Goal: Transaction & Acquisition: Purchase product/service

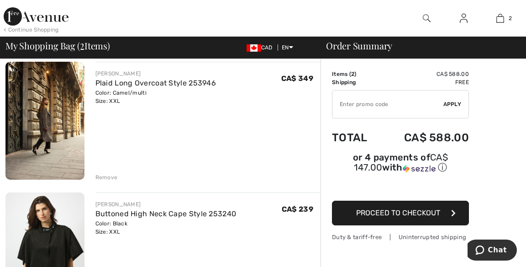
scroll to position [72, 0]
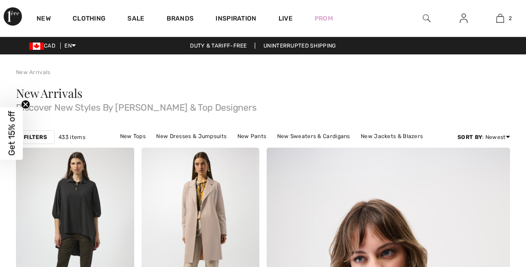
click at [219, 195] on img at bounding box center [201, 236] width 118 height 177
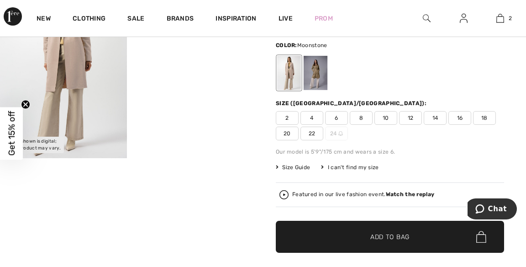
scroll to position [95, 0]
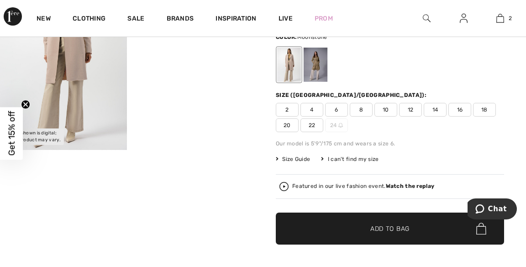
click at [308, 125] on span "22" at bounding box center [312, 125] width 23 height 14
click at [403, 228] on span "Add to Bag" at bounding box center [390, 229] width 39 height 10
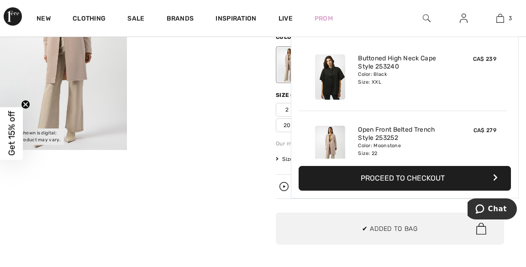
scroll to position [99, 0]
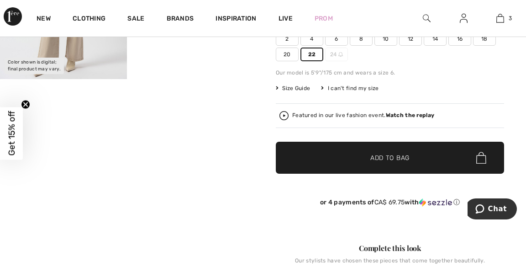
click at [498, 13] on img at bounding box center [501, 18] width 8 height 11
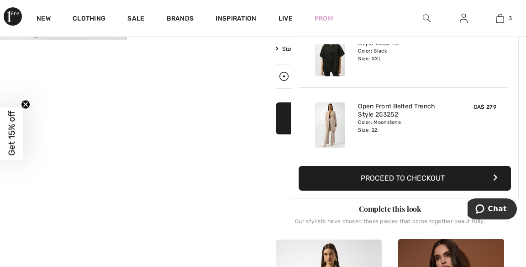
scroll to position [209, 0]
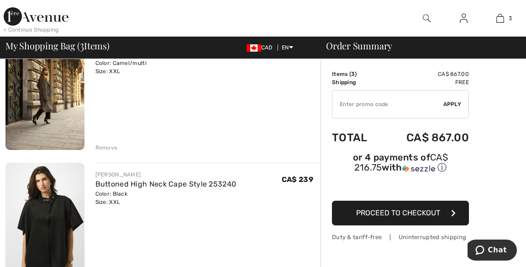
scroll to position [105, 0]
